Goal: Task Accomplishment & Management: Manage account settings

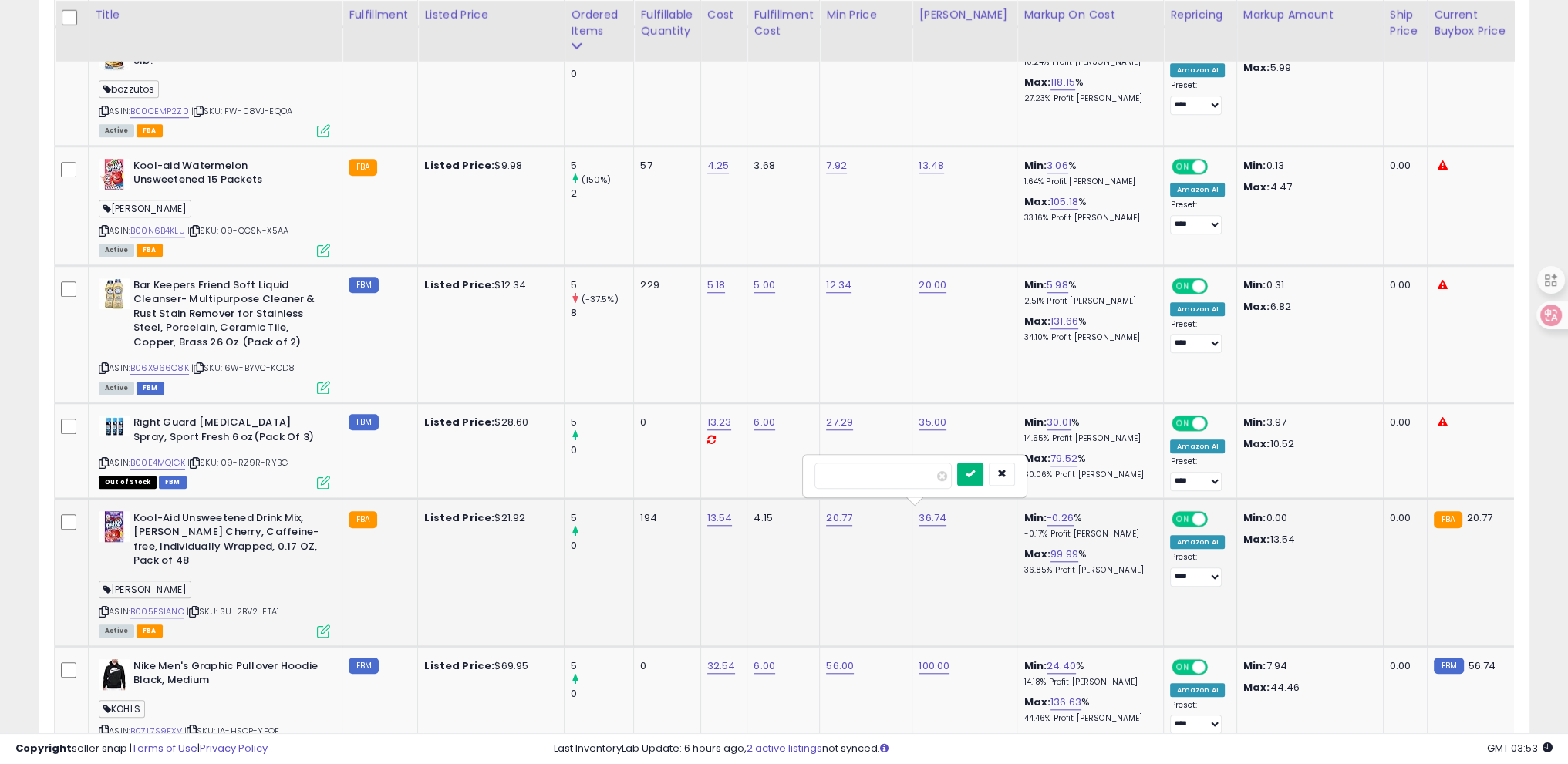
click at [975, 471] on icon "submit" at bounding box center [970, 473] width 9 height 9
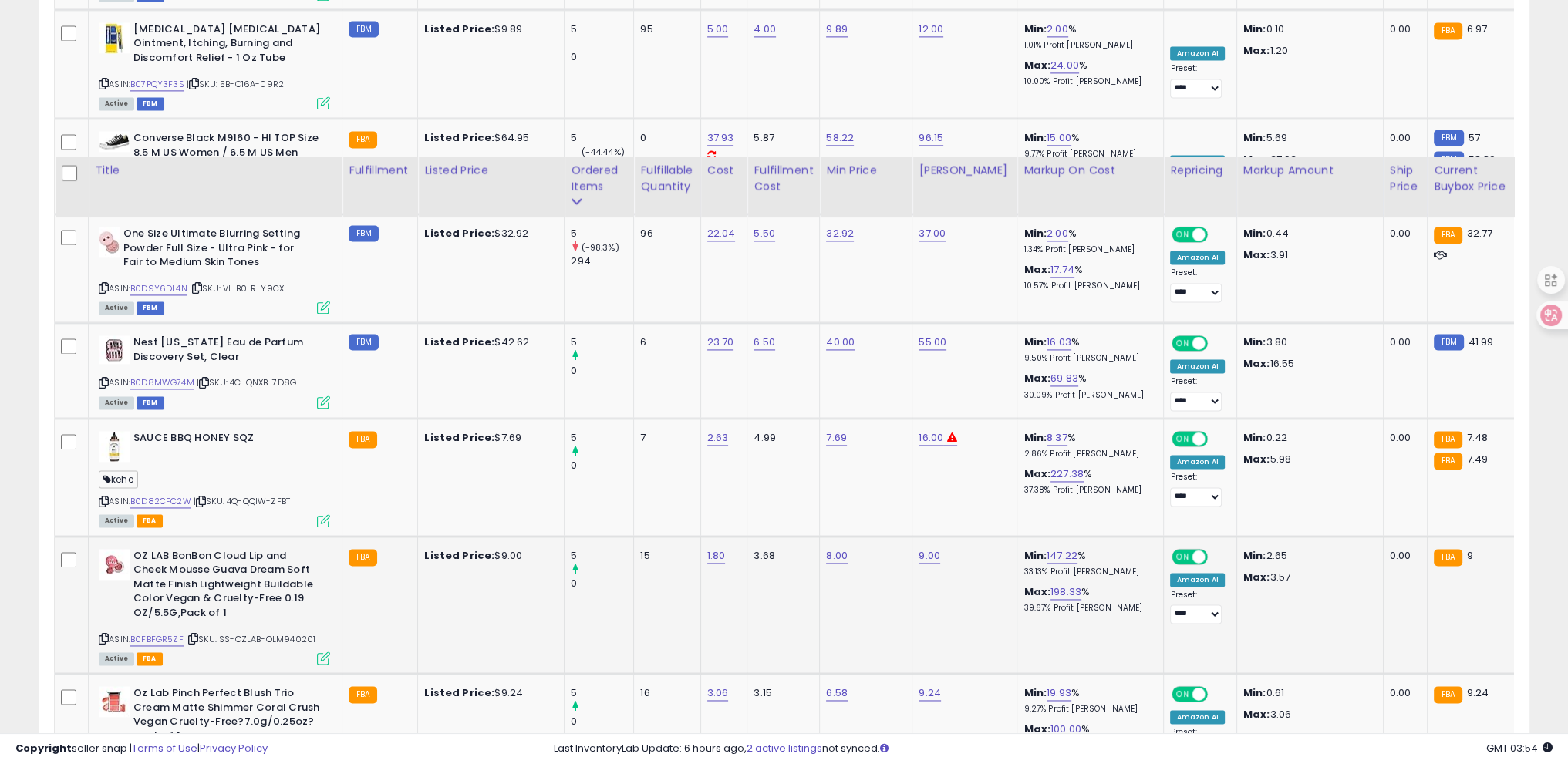
scroll to position [3199, 0]
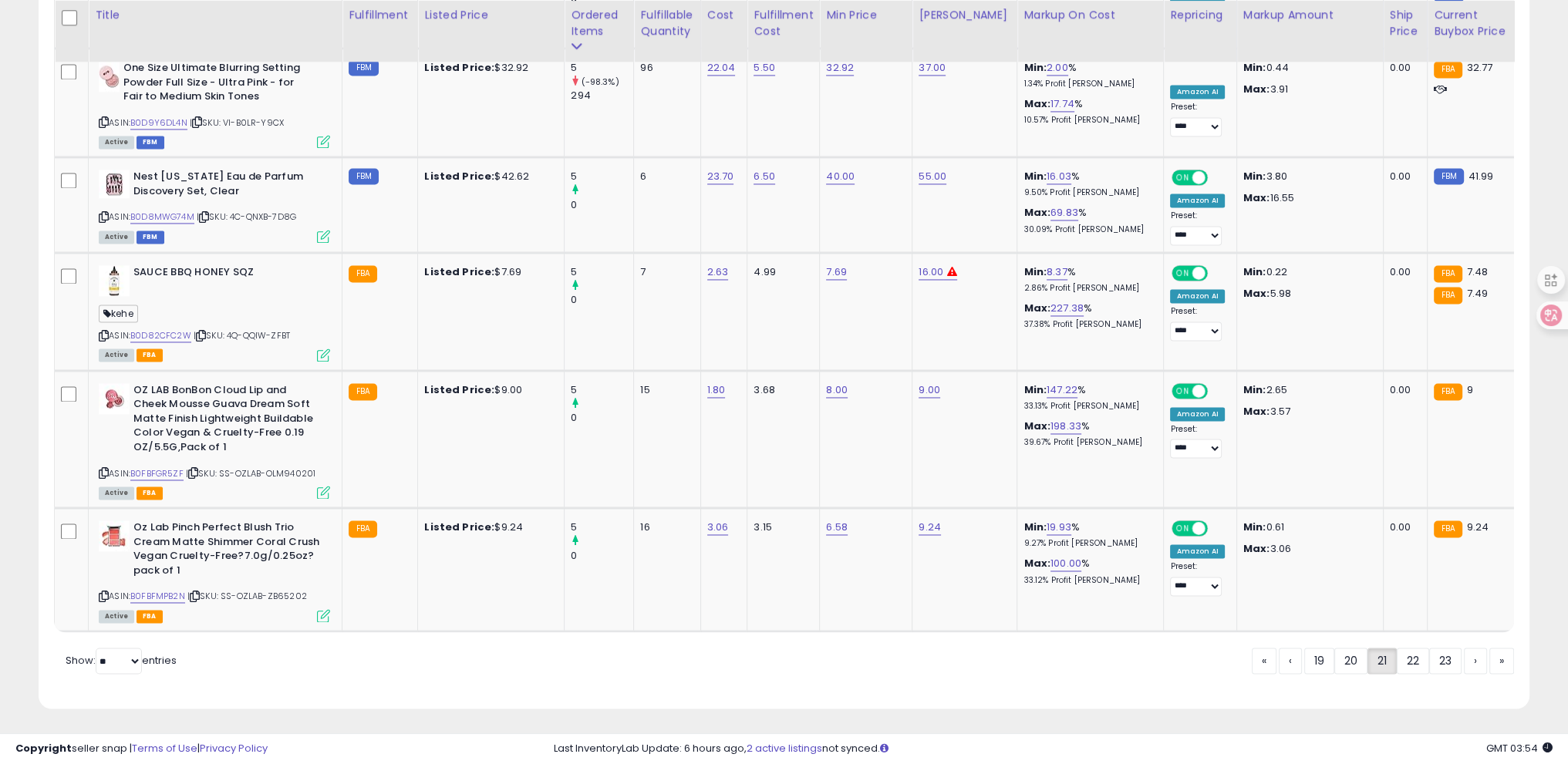
drag, startPoint x: 1412, startPoint y: 661, endPoint x: 1393, endPoint y: 672, distance: 22.0
click at [1413, 661] on link "22" at bounding box center [1413, 661] width 32 height 27
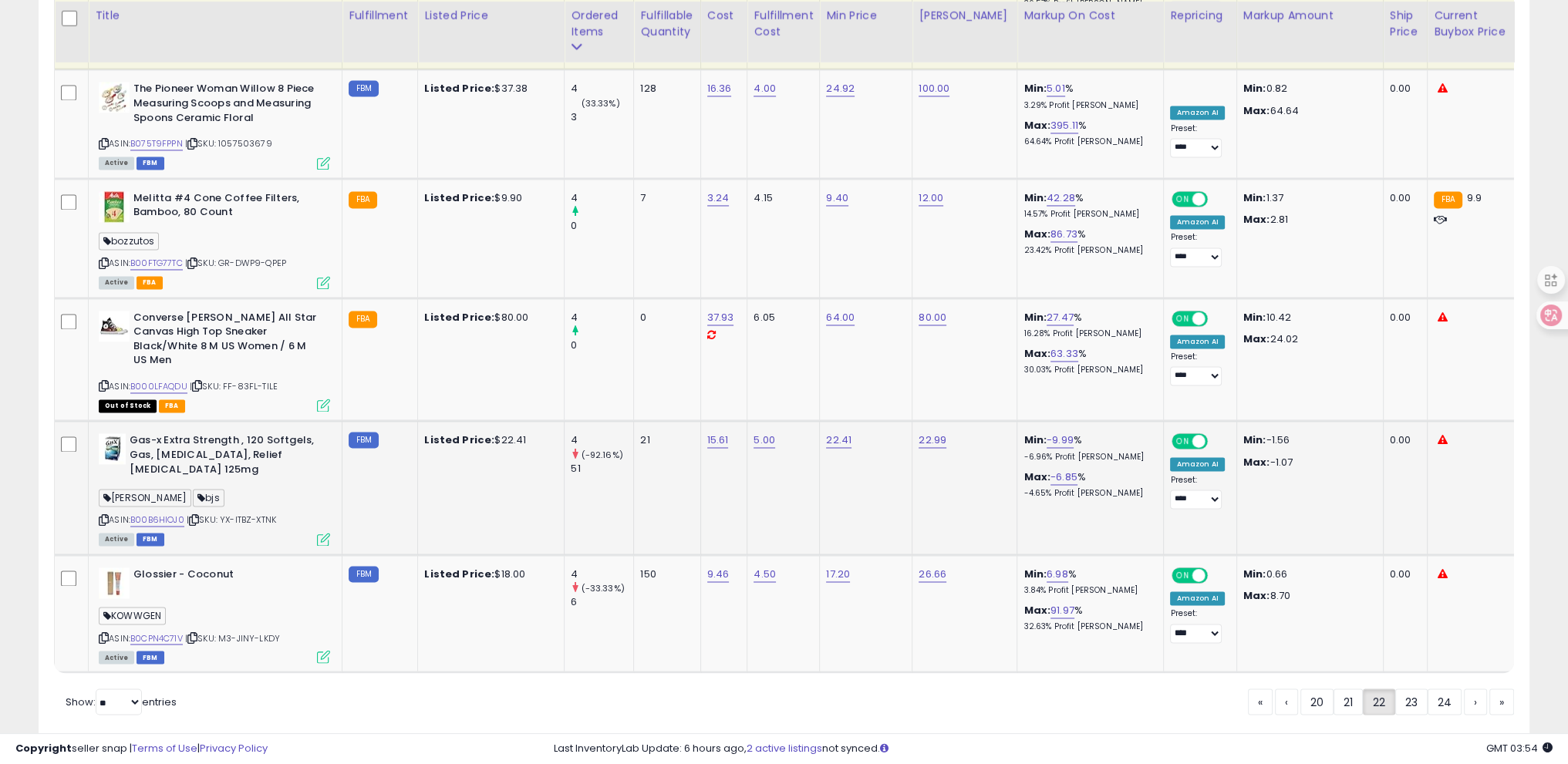
scroll to position [3286, 0]
click at [1419, 688] on link "23" at bounding box center [1411, 702] width 32 height 27
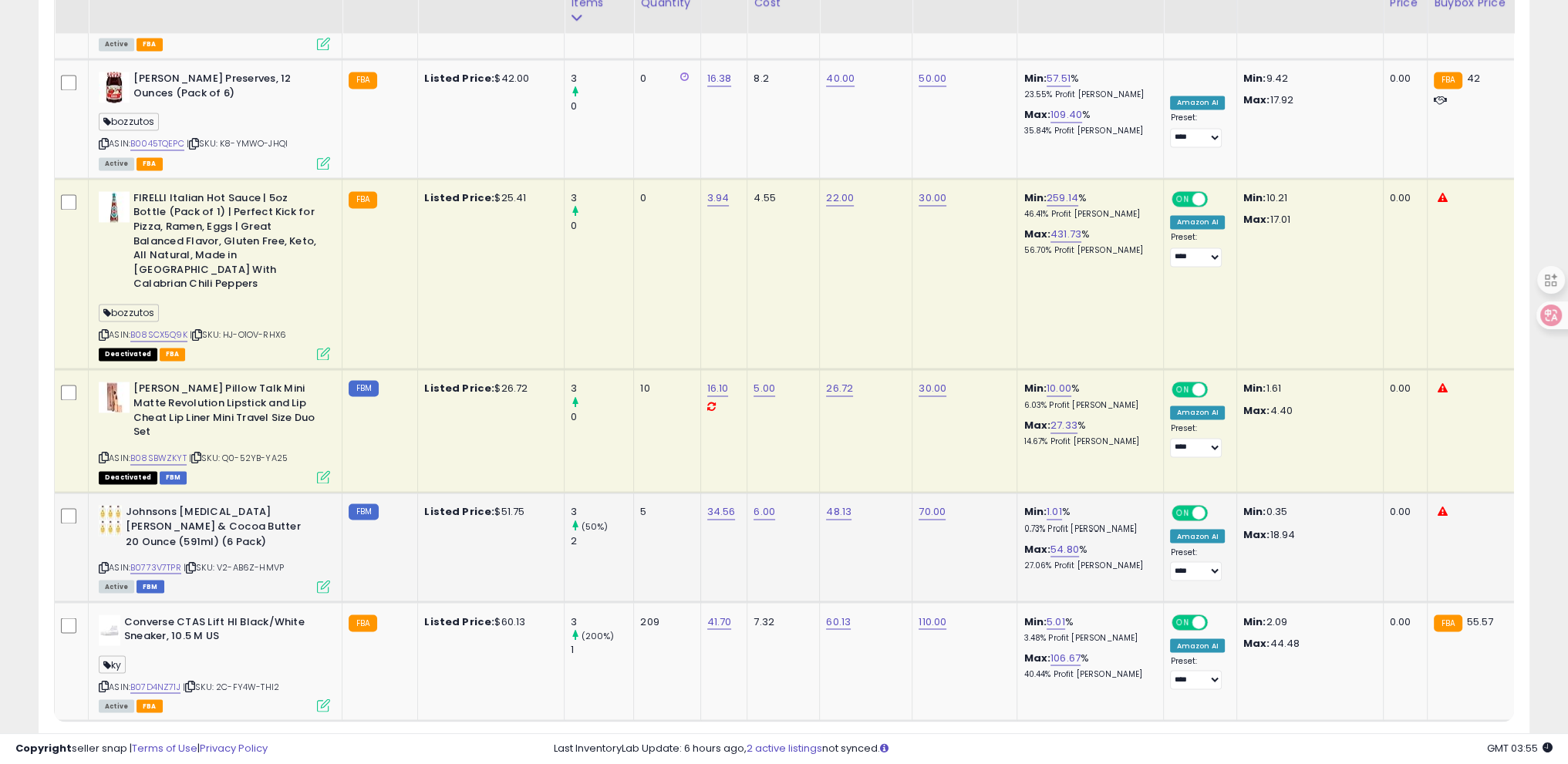
scroll to position [3392, 0]
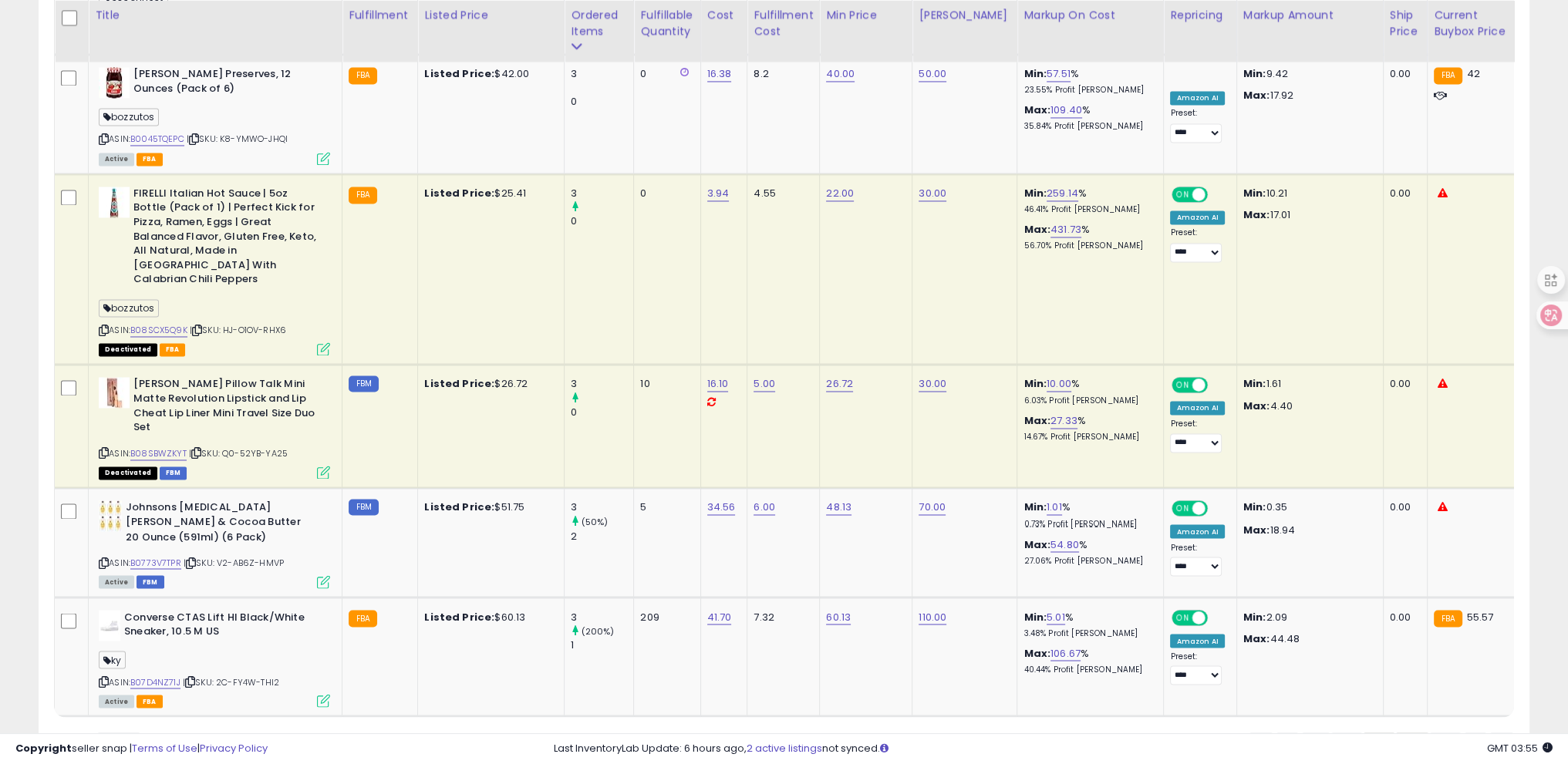
click at [1407, 732] on link "24" at bounding box center [1412, 746] width 34 height 27
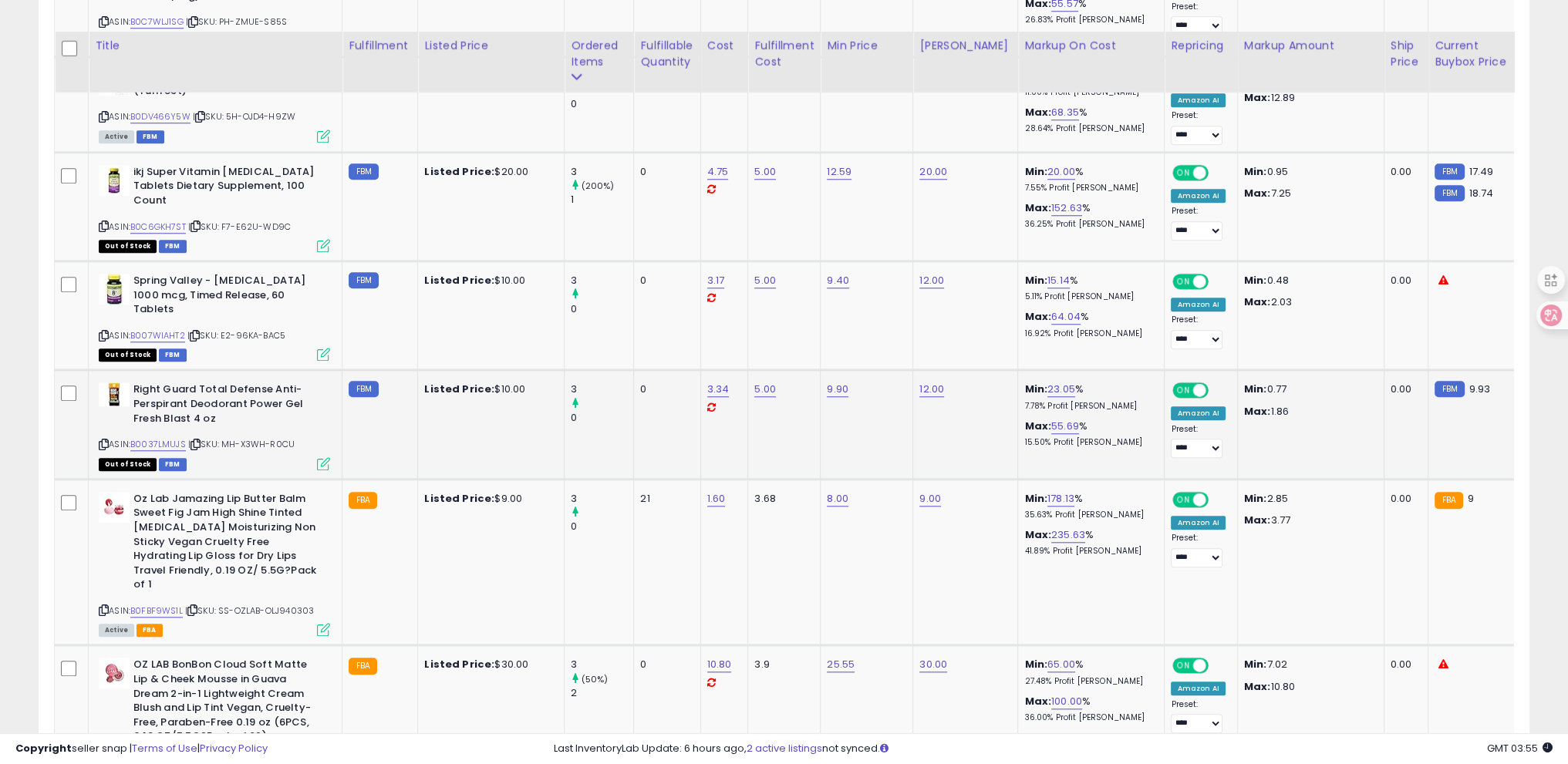
scroll to position [1966, 0]
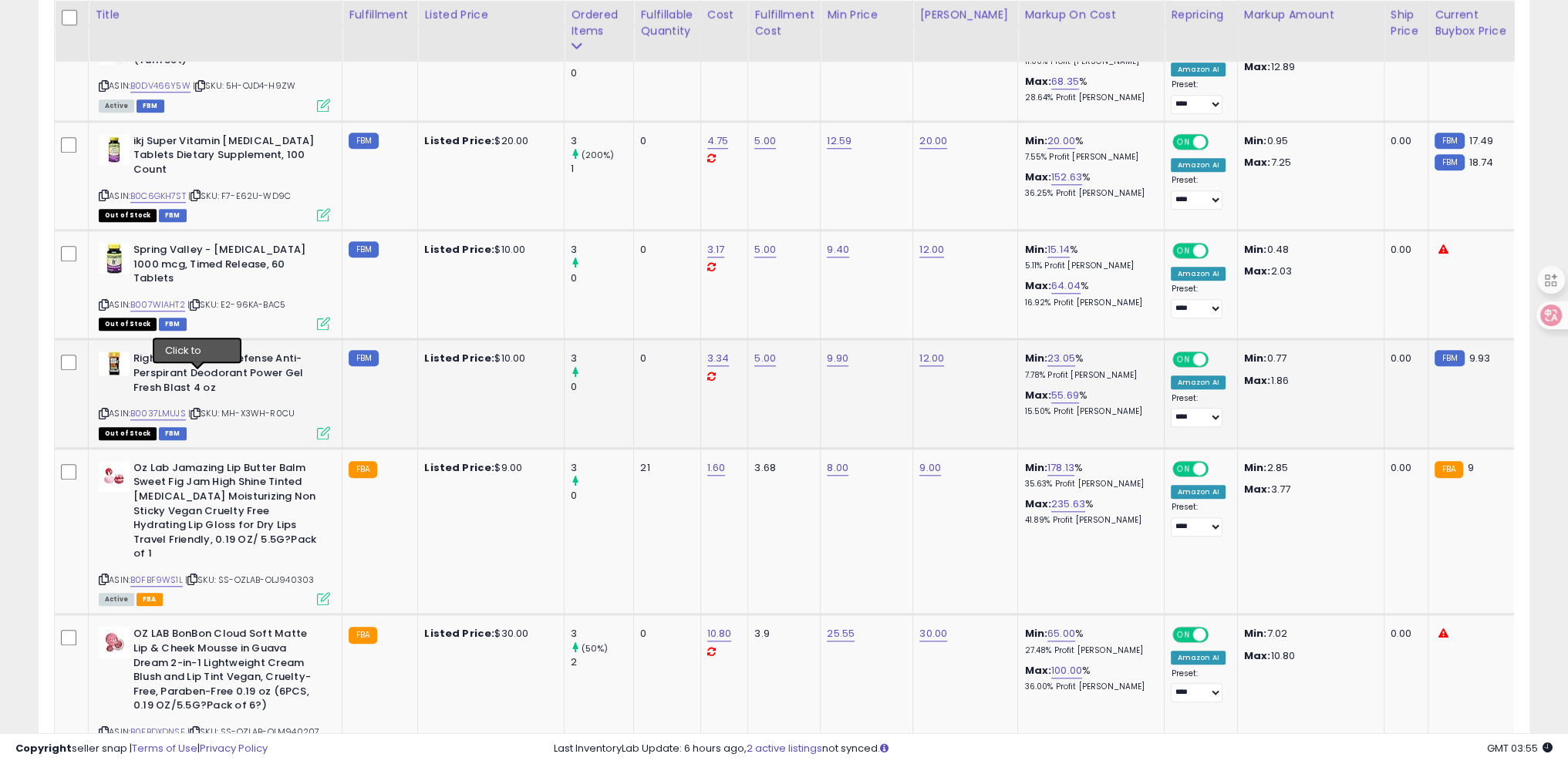
click at [194, 409] on icon at bounding box center [195, 414] width 10 height 8
click at [201, 409] on icon at bounding box center [195, 414] width 10 height 8
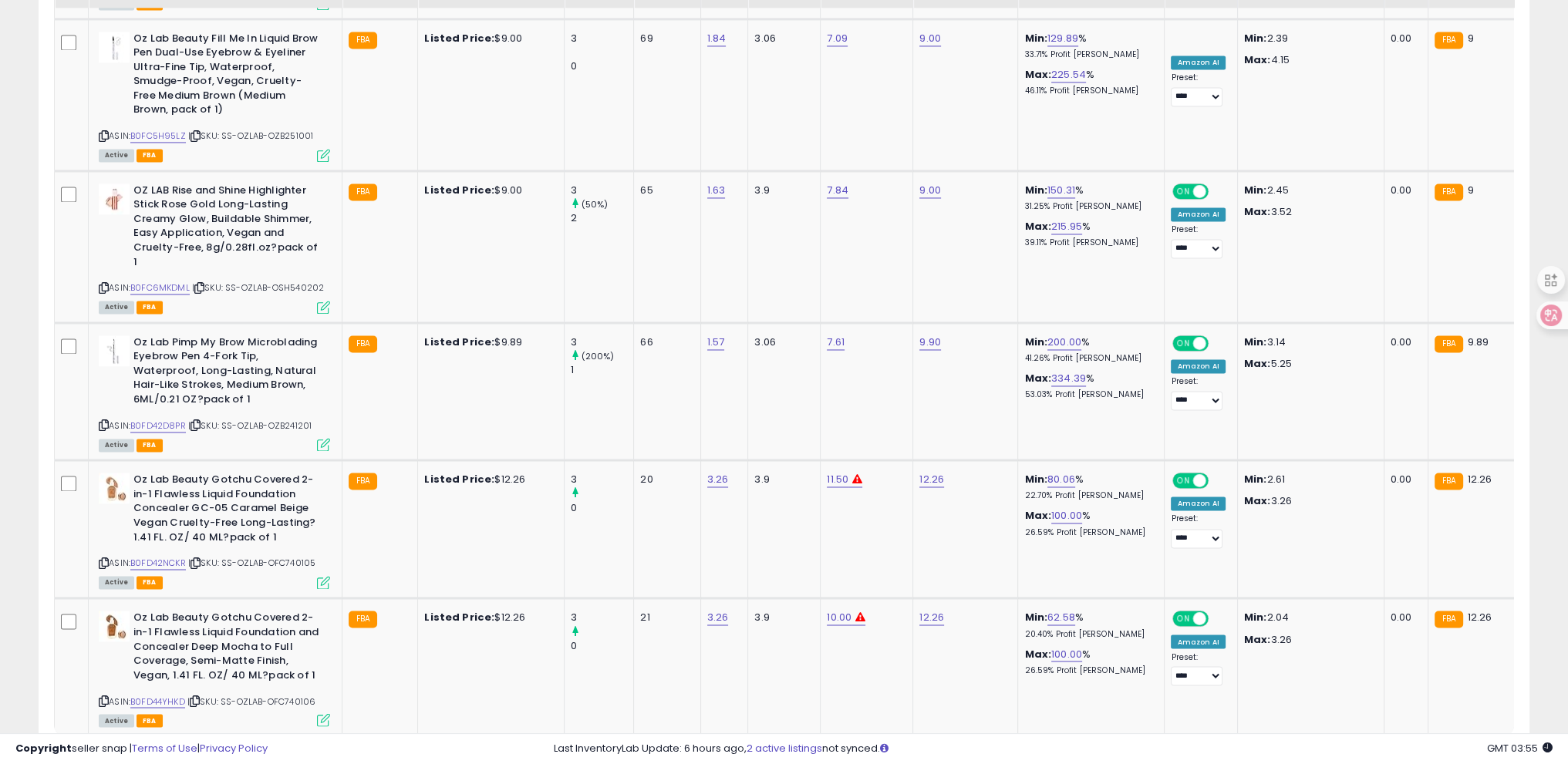
scroll to position [3313, 0]
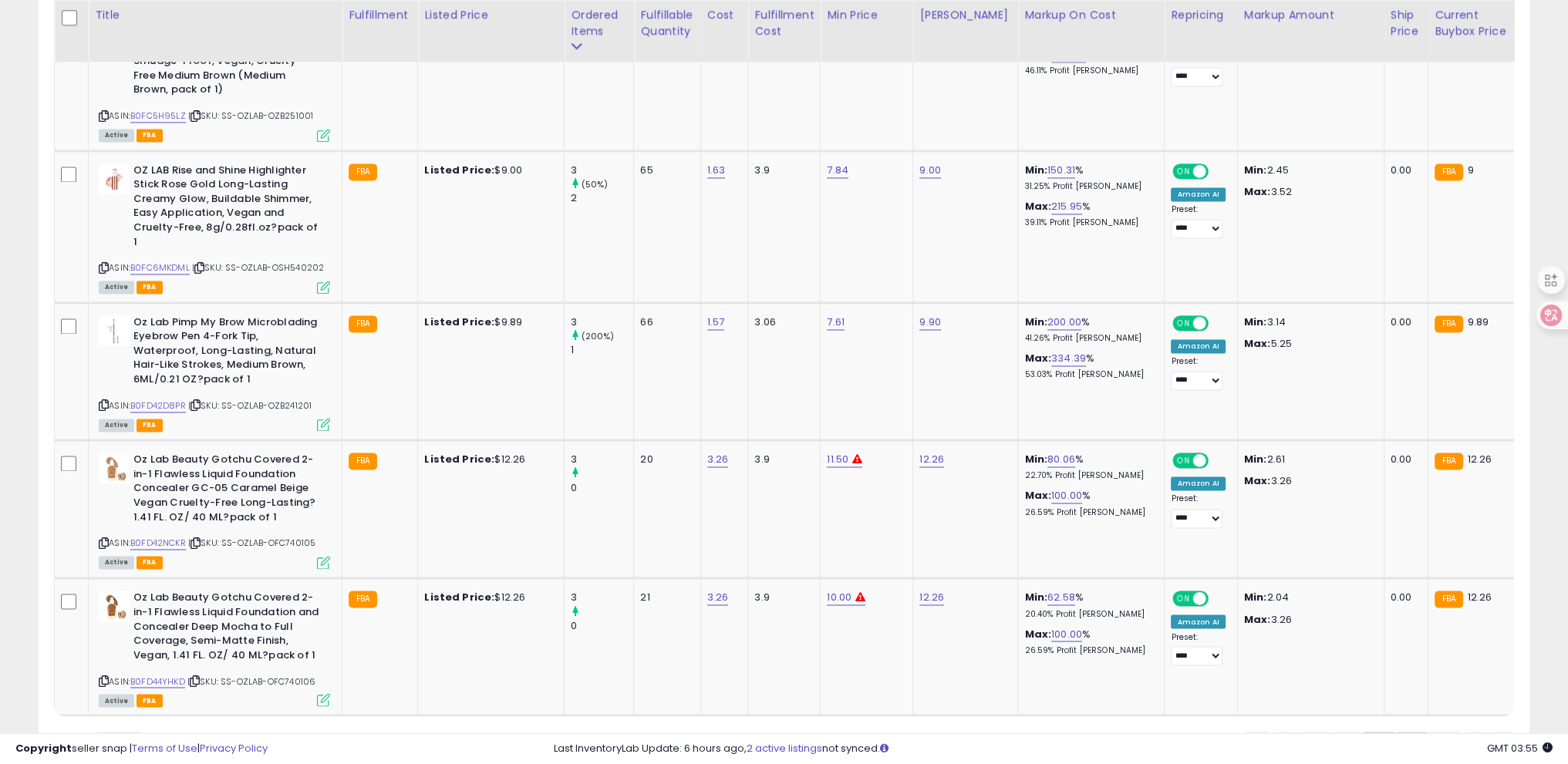
click at [1413, 732] on link "25" at bounding box center [1412, 745] width 32 height 27
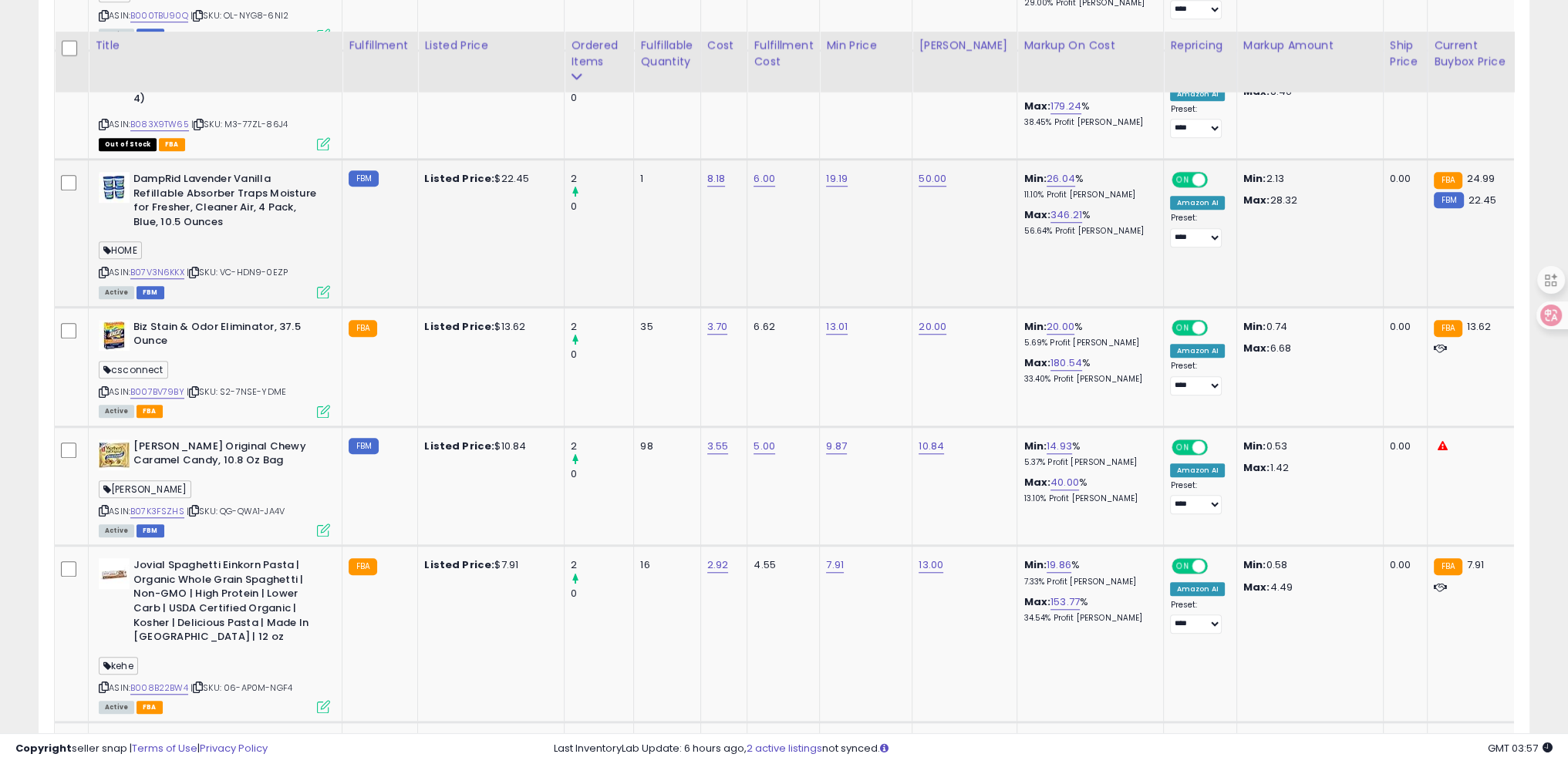
scroll to position [1811, 0]
